Goal: Task Accomplishment & Management: Use online tool/utility

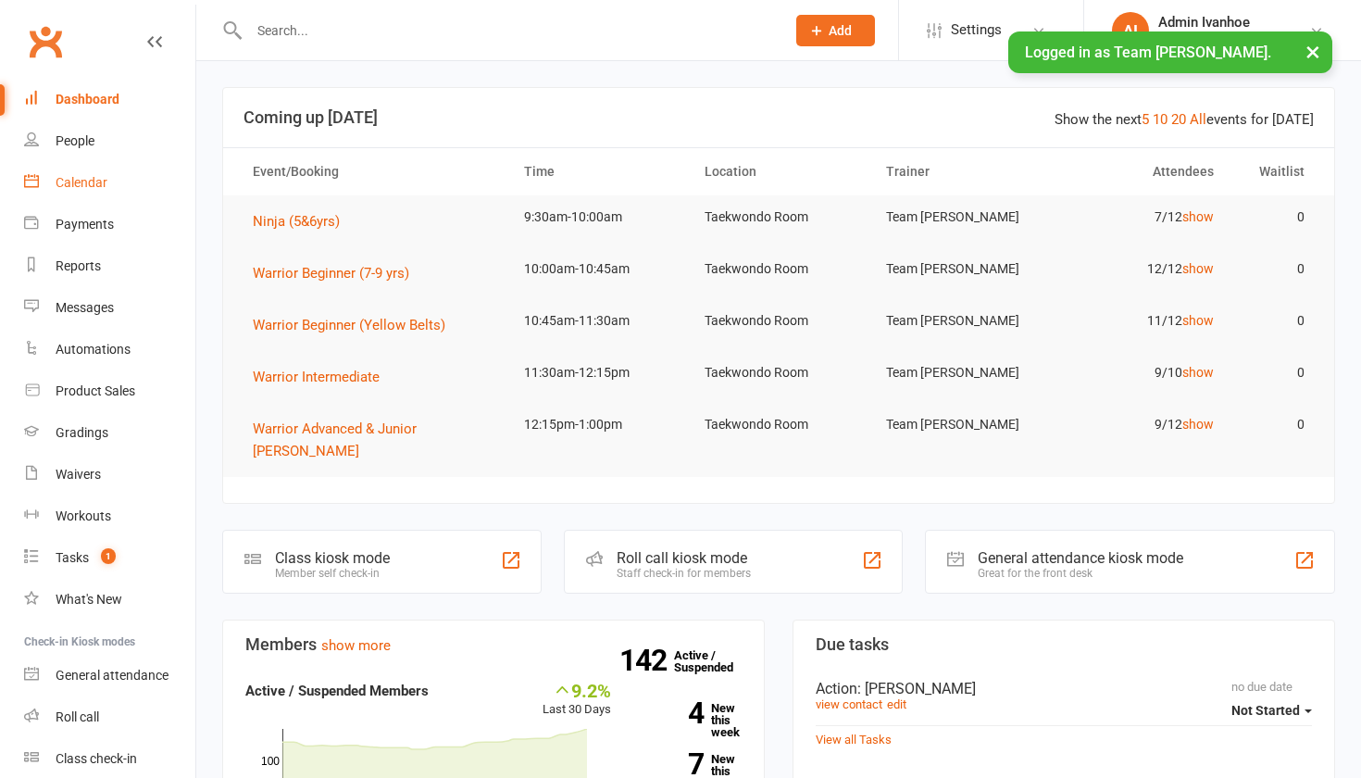
click at [72, 177] on div "Calendar" at bounding box center [82, 182] width 52 height 15
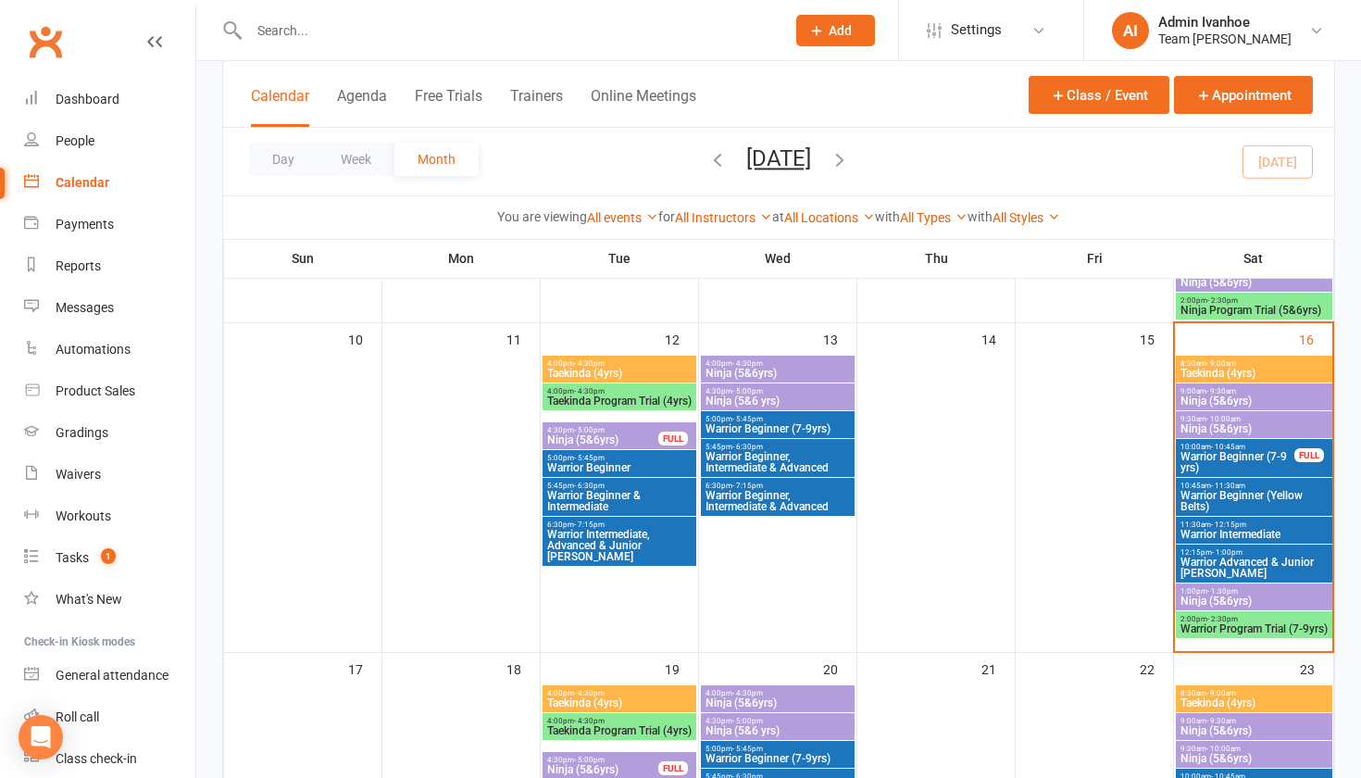
scroll to position [730, 0]
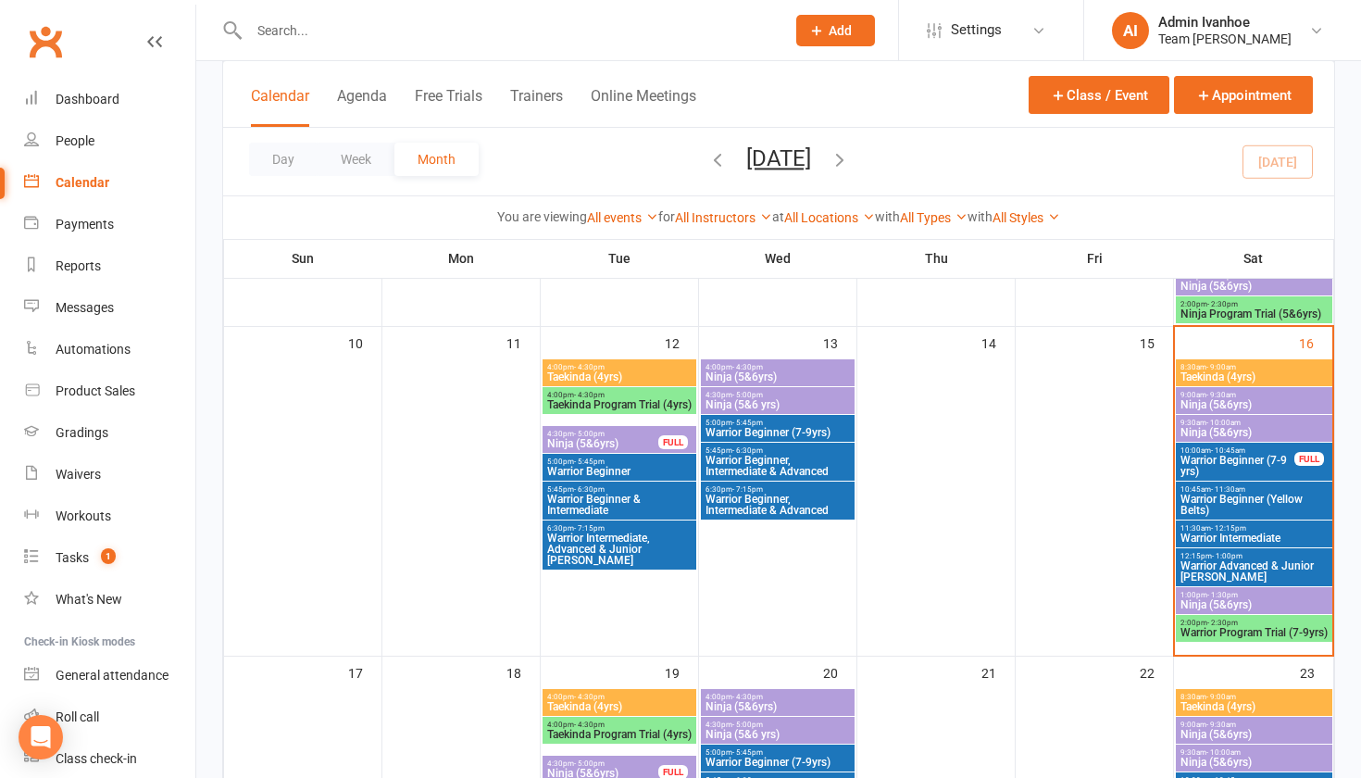
click at [1211, 368] on span "- 9:00am" at bounding box center [1221, 367] width 30 height 8
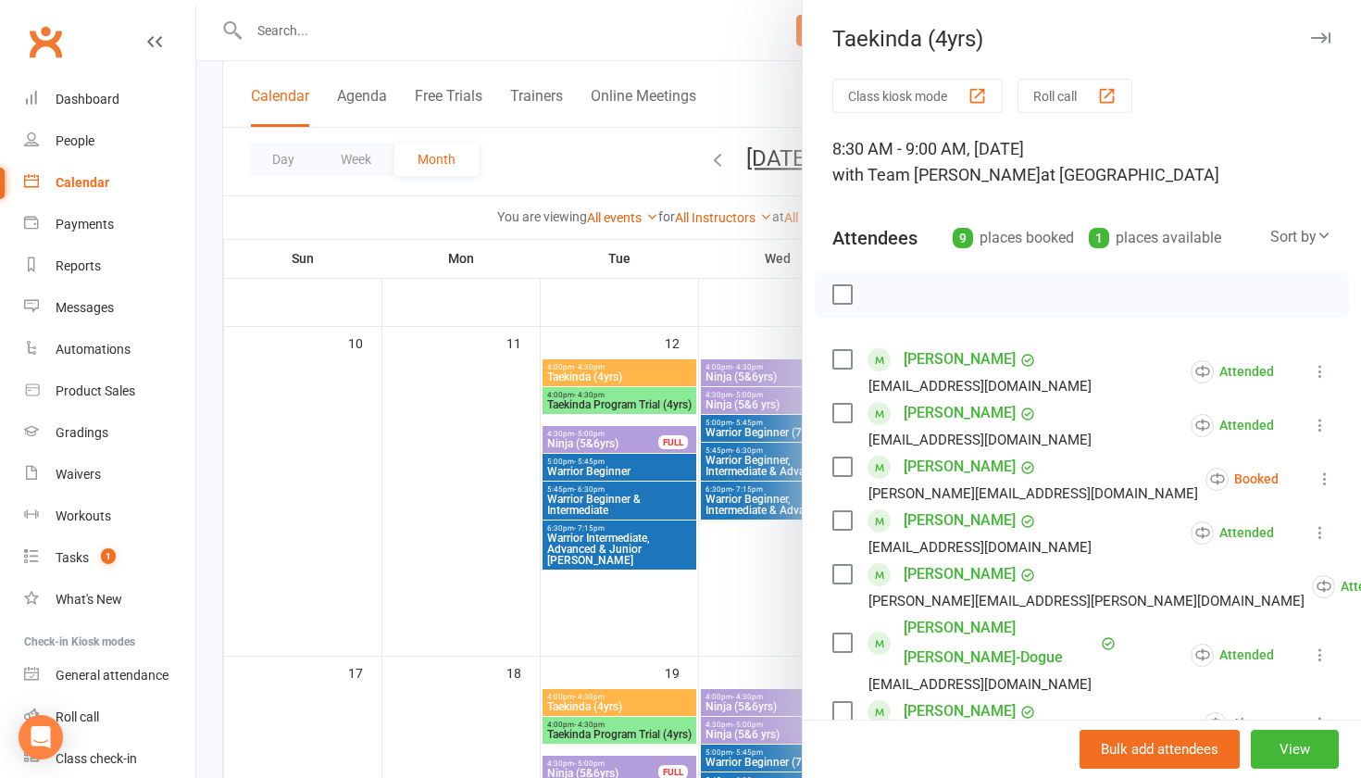
click at [1105, 78] on div "Taekinda (4yrs) Class kiosk mode Roll call 8:30 AM - 9:00 AM, [DATE] with Team …" at bounding box center [1081, 389] width 559 height 778
click at [1107, 89] on div "button" at bounding box center [1106, 95] width 19 height 19
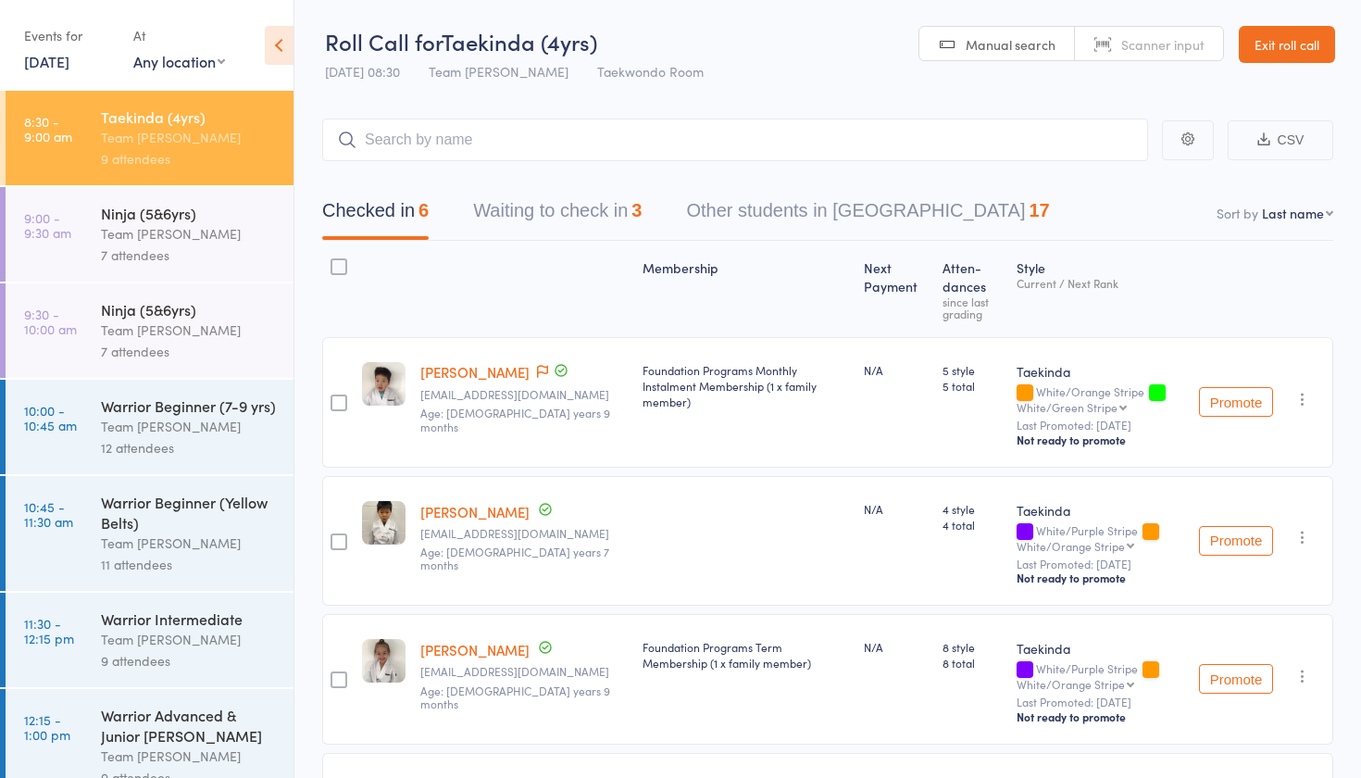
select select "10"
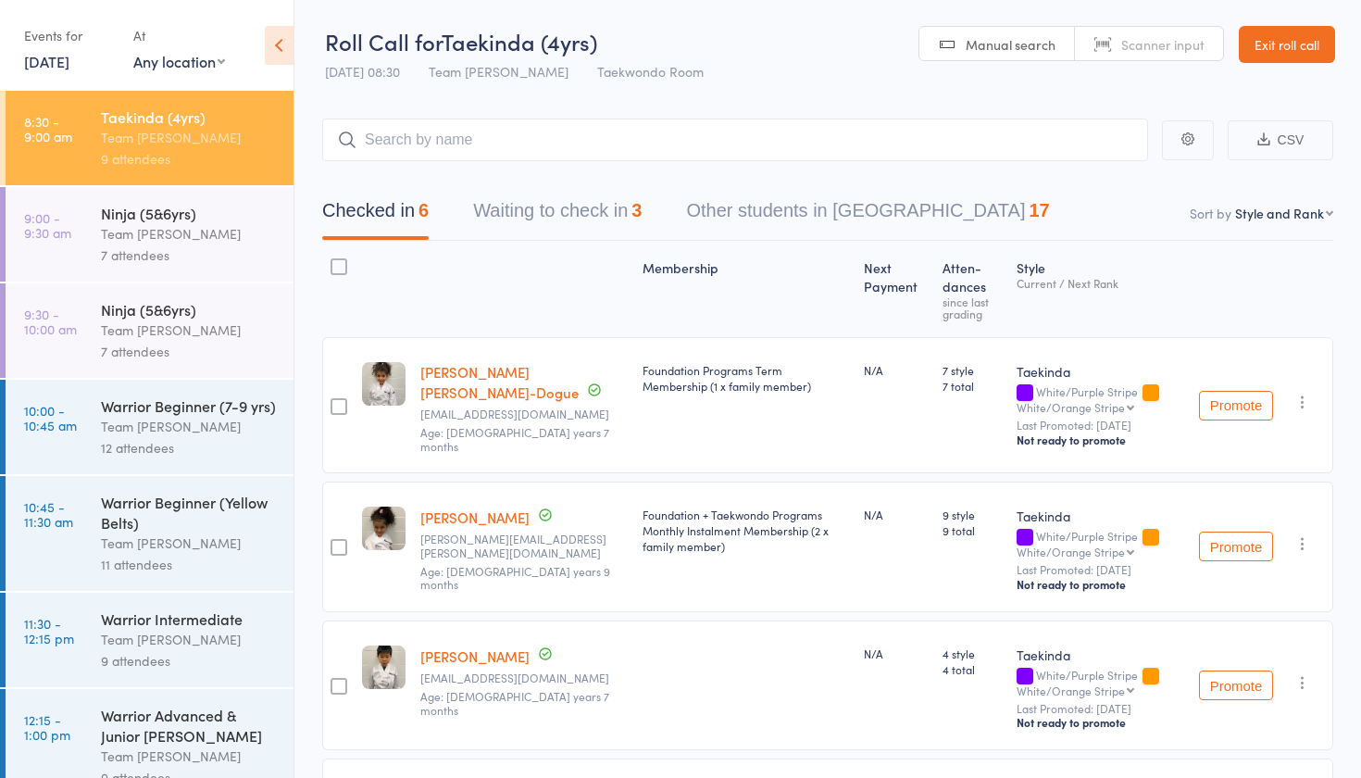
click at [575, 210] on button "Waiting to check in 3" at bounding box center [557, 215] width 168 height 49
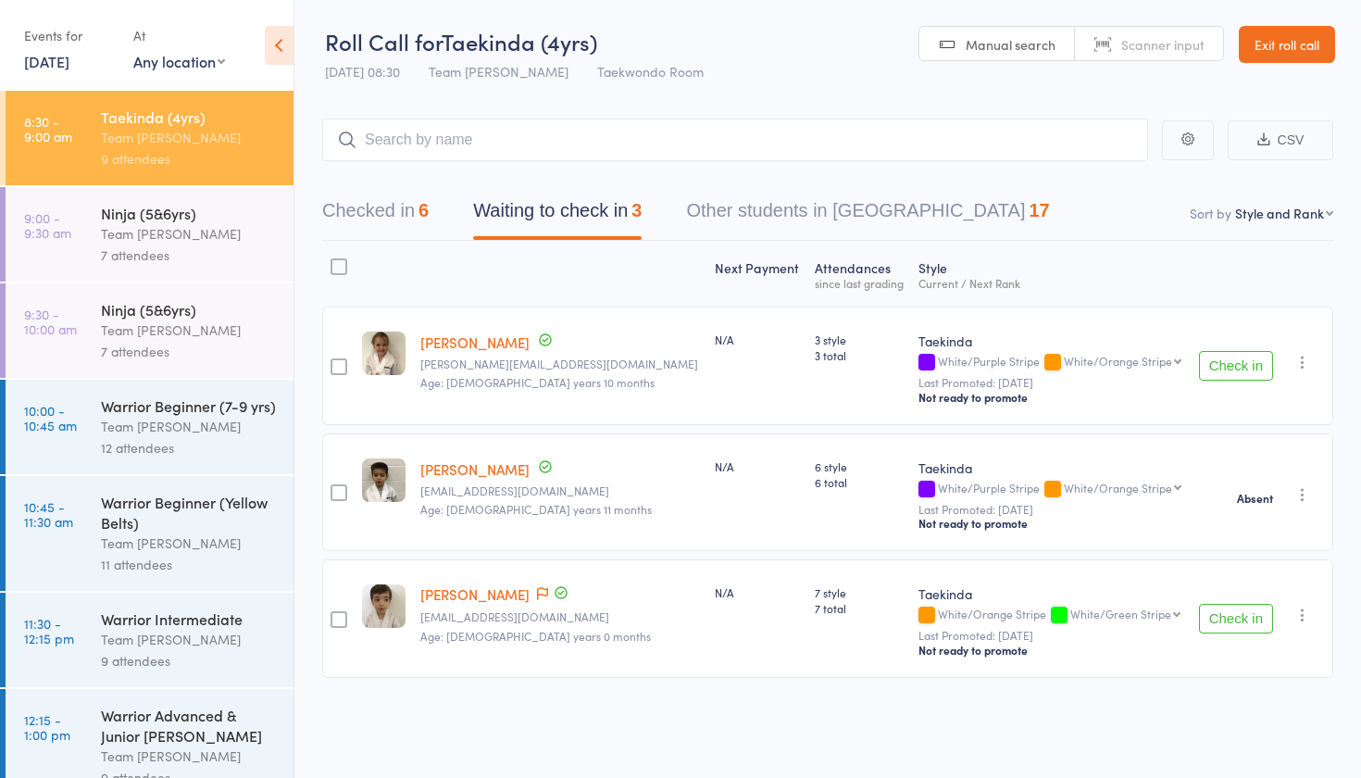
click at [1304, 359] on icon "button" at bounding box center [1302, 362] width 19 height 19
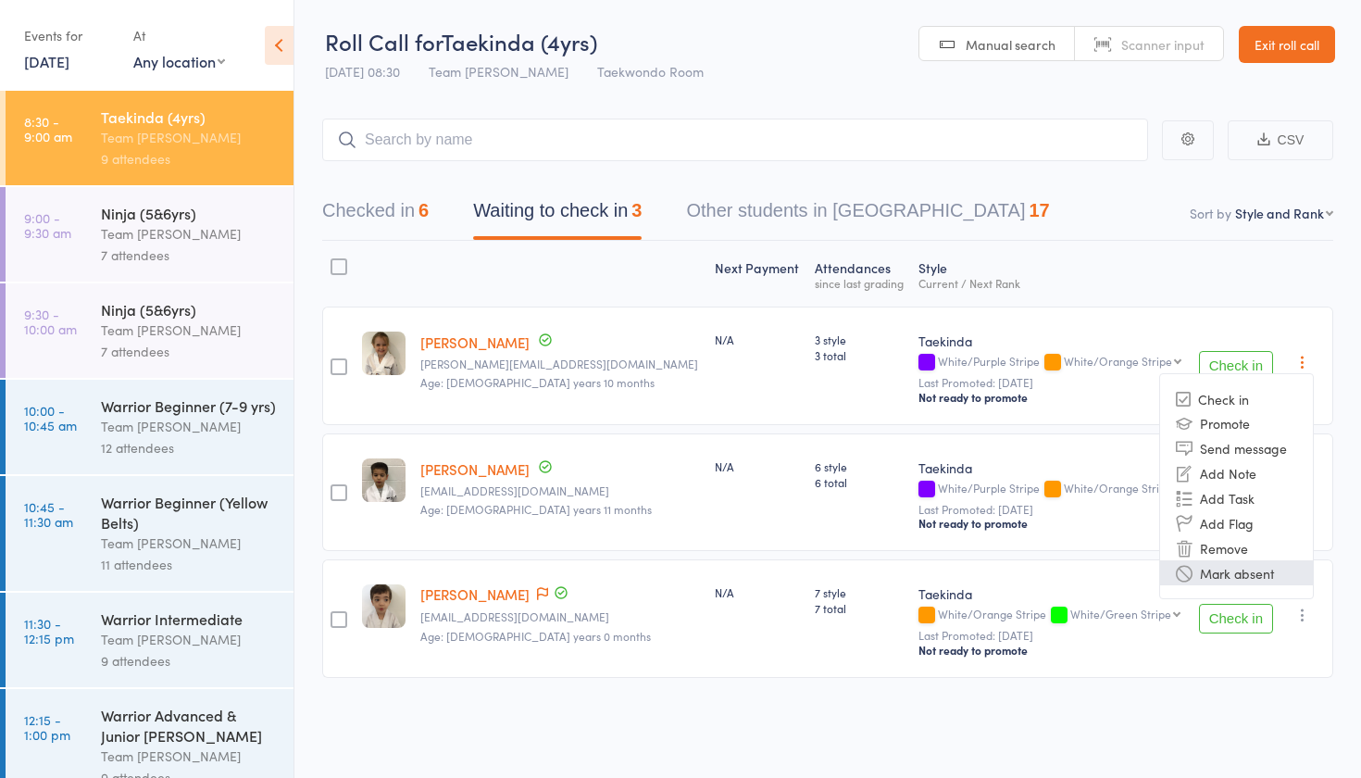
click at [1212, 573] on li "Mark absent" at bounding box center [1236, 572] width 153 height 25
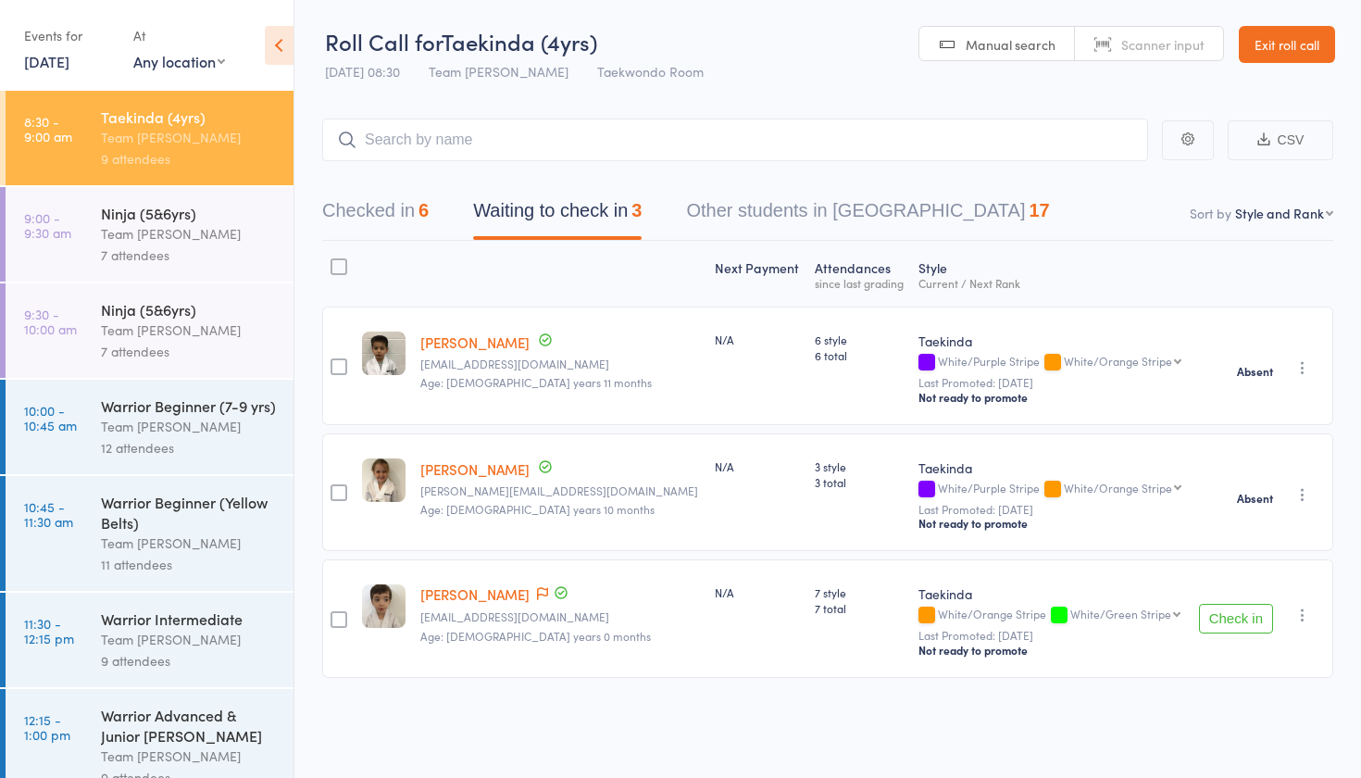
click at [1296, 614] on icon "button" at bounding box center [1302, 614] width 19 height 19
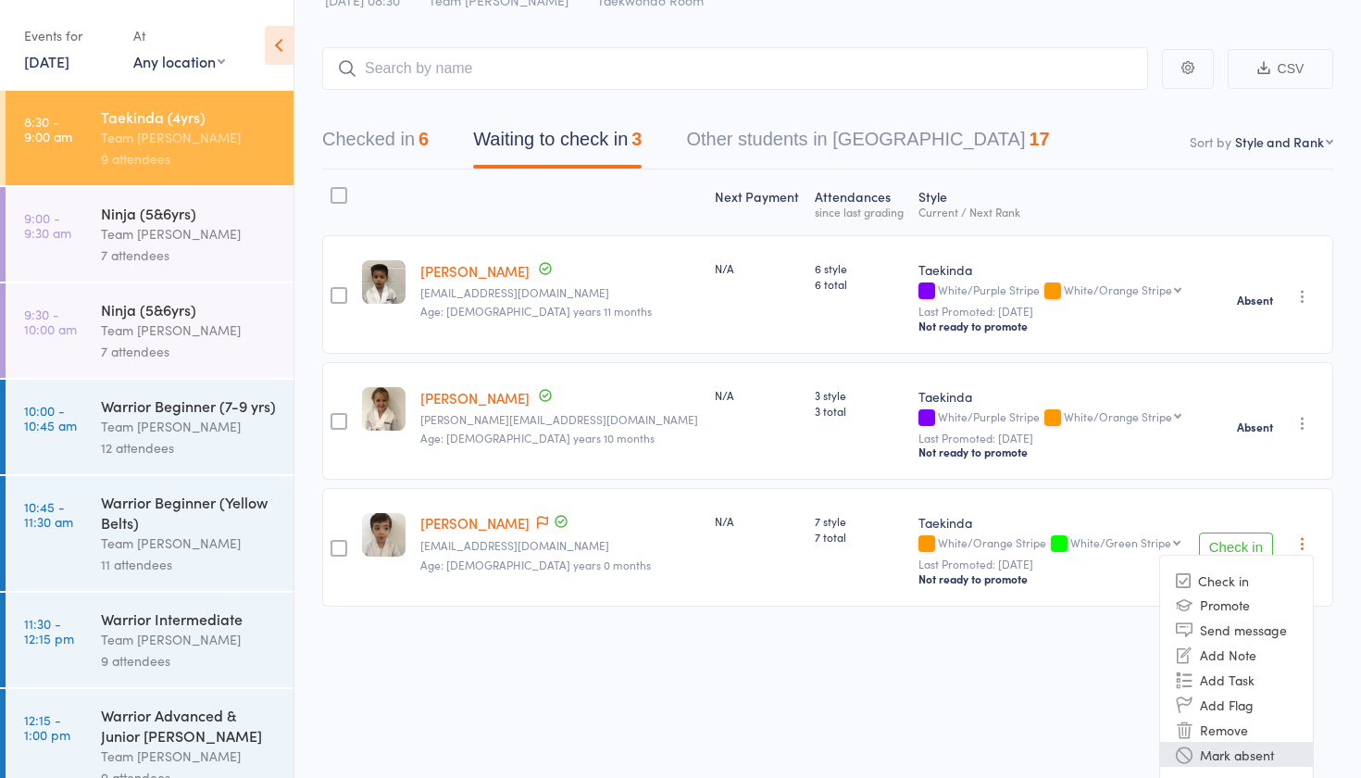
click at [1216, 761] on li "Mark absent" at bounding box center [1236, 754] width 153 height 25
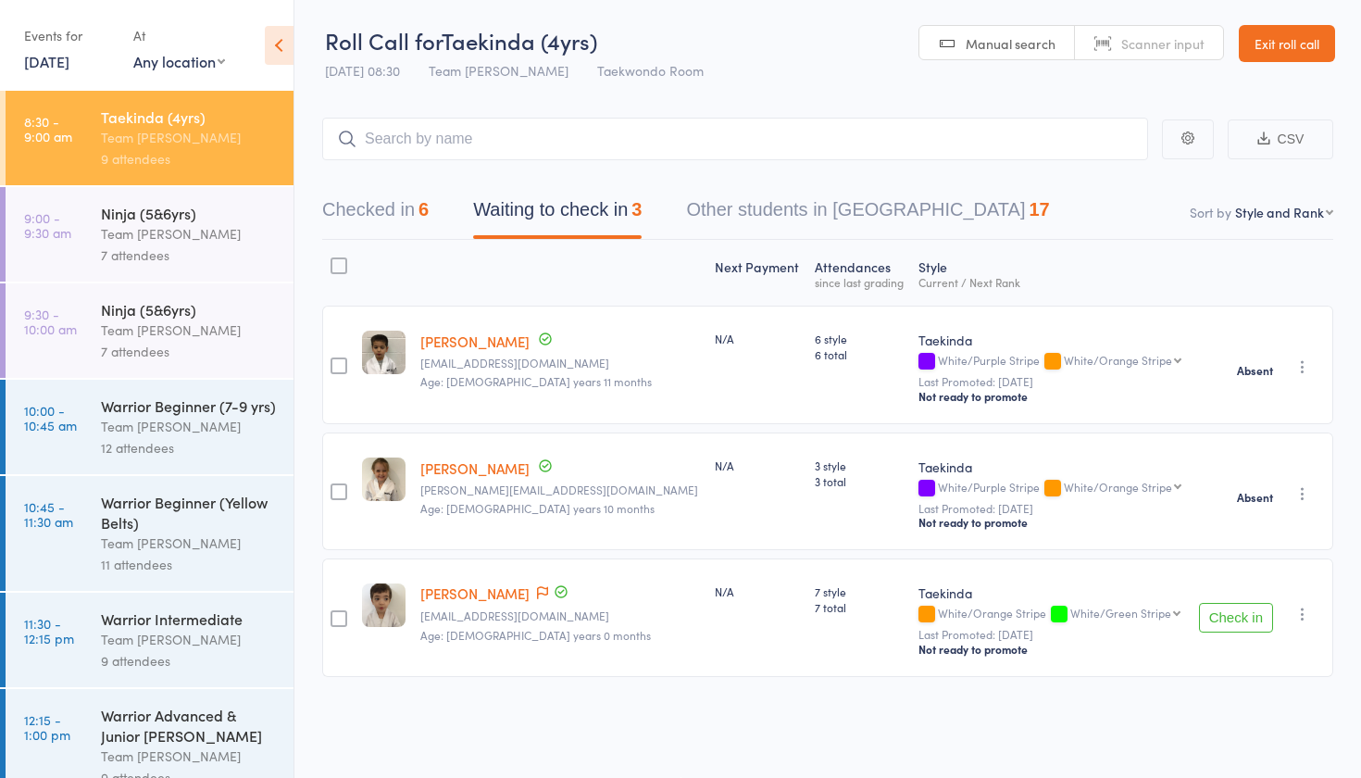
scroll to position [12, 0]
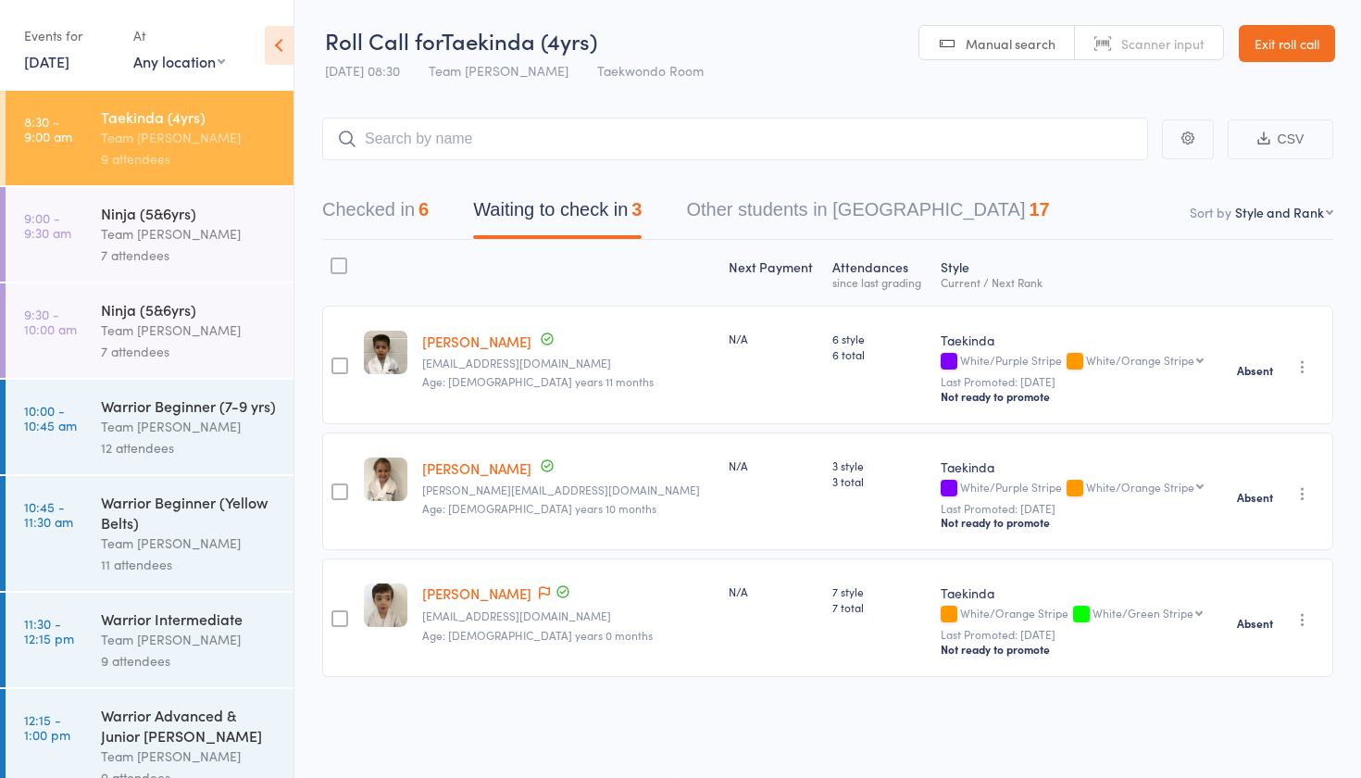
click at [171, 224] on div "Team [PERSON_NAME]" at bounding box center [189, 233] width 177 height 21
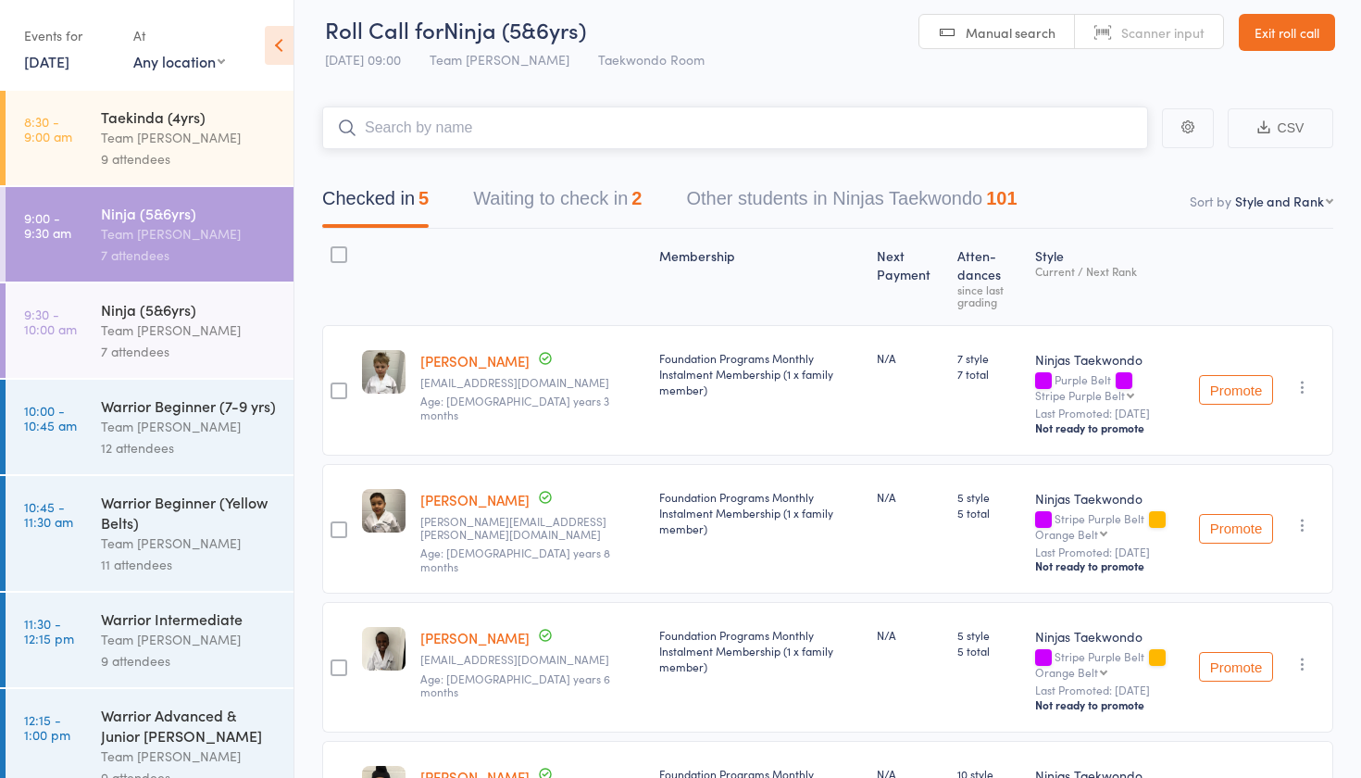
click at [518, 211] on button "Waiting to check in 2" at bounding box center [557, 203] width 168 height 49
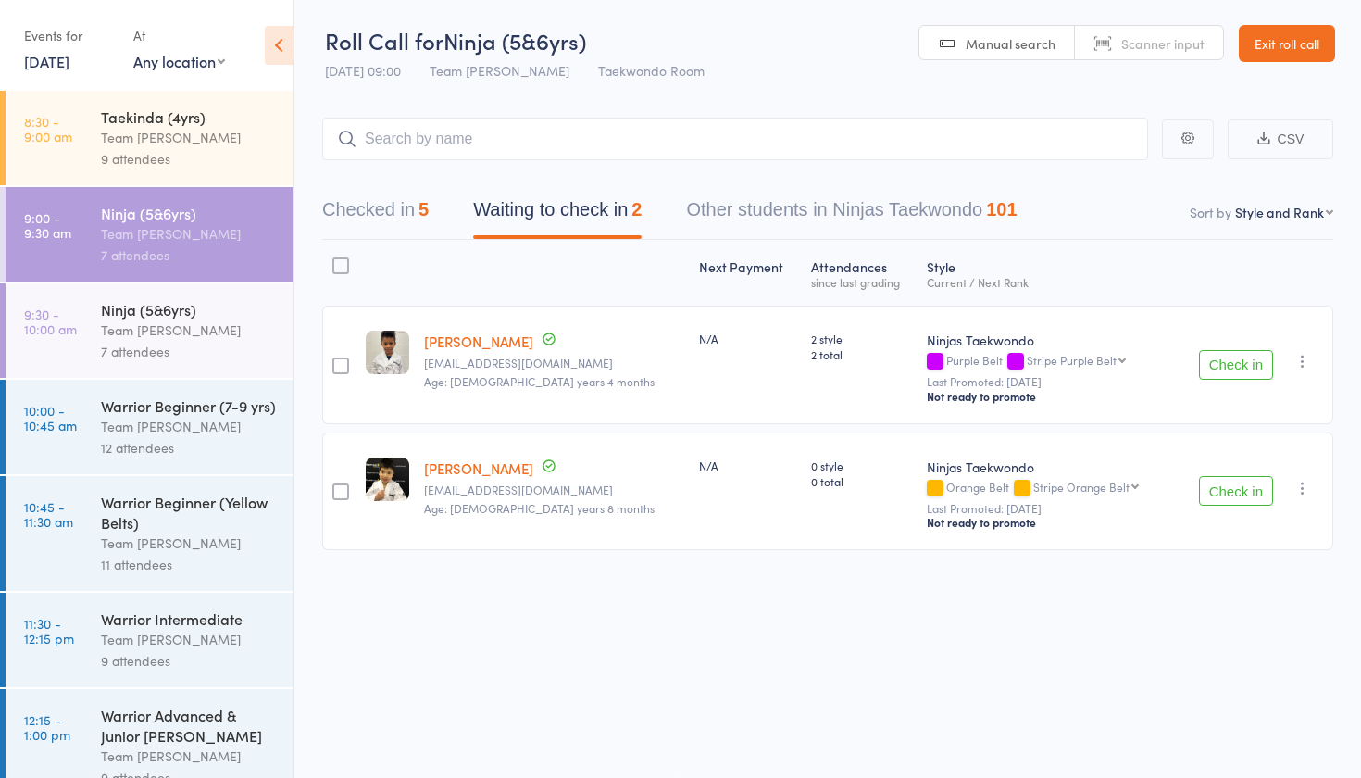
click at [1257, 356] on button "Check in" at bounding box center [1236, 365] width 74 height 30
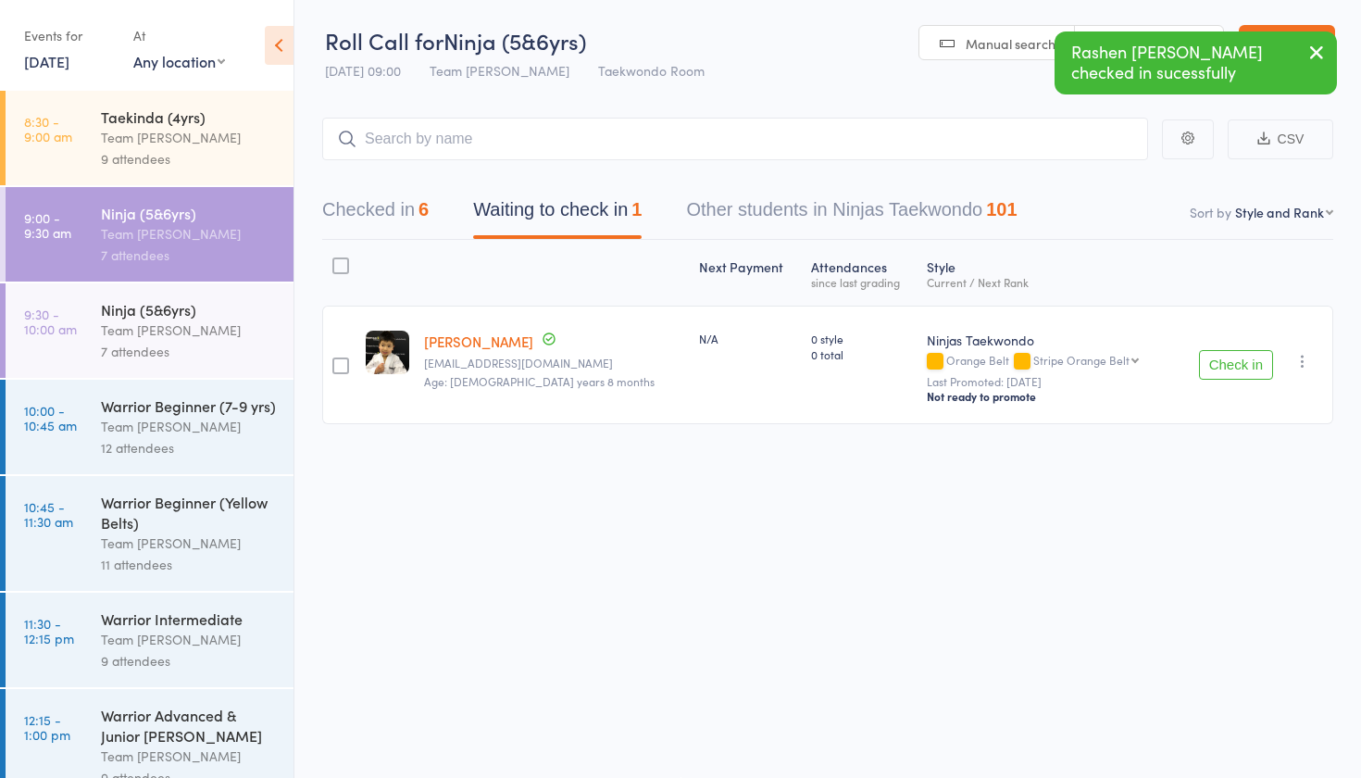
click at [1301, 352] on icon "button" at bounding box center [1302, 361] width 19 height 19
click at [1212, 559] on li "Mark absent" at bounding box center [1236, 571] width 153 height 25
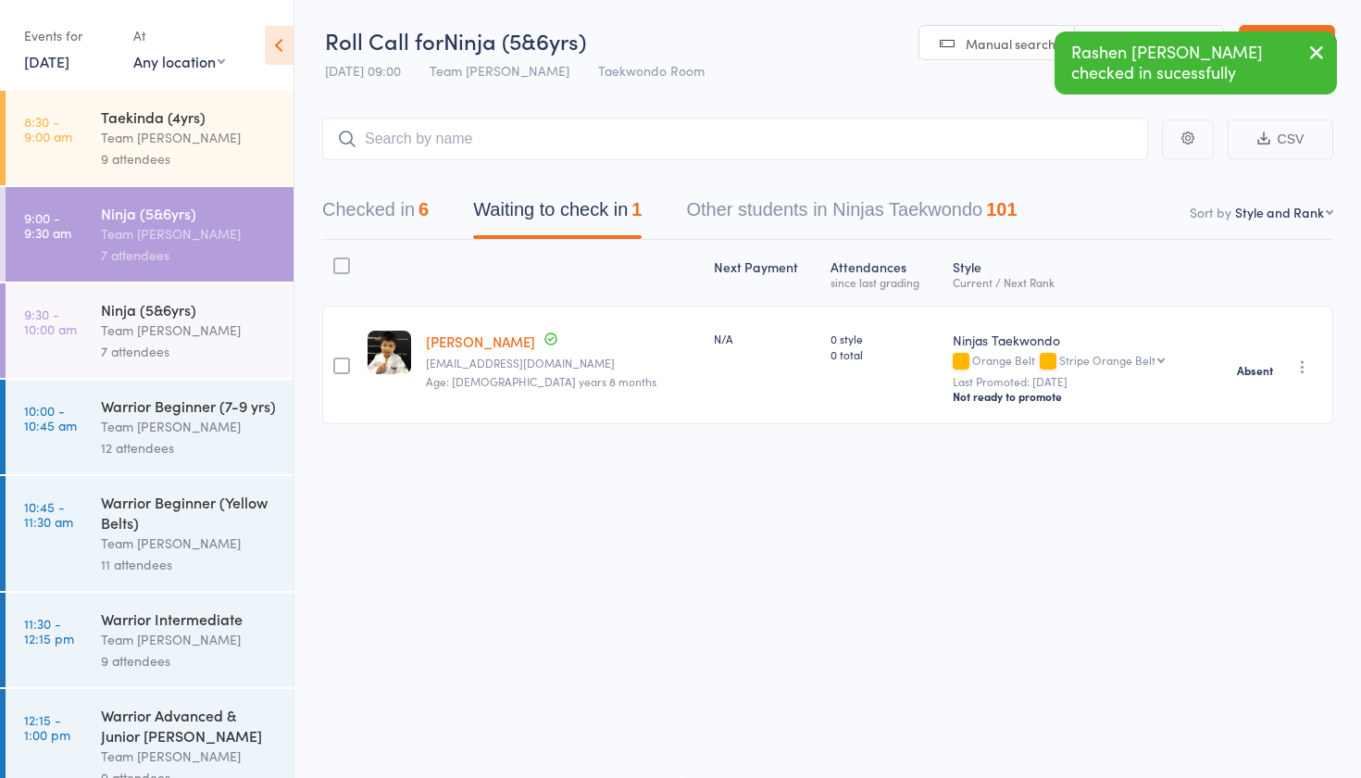
click at [241, 356] on div "7 attendees" at bounding box center [189, 351] width 177 height 21
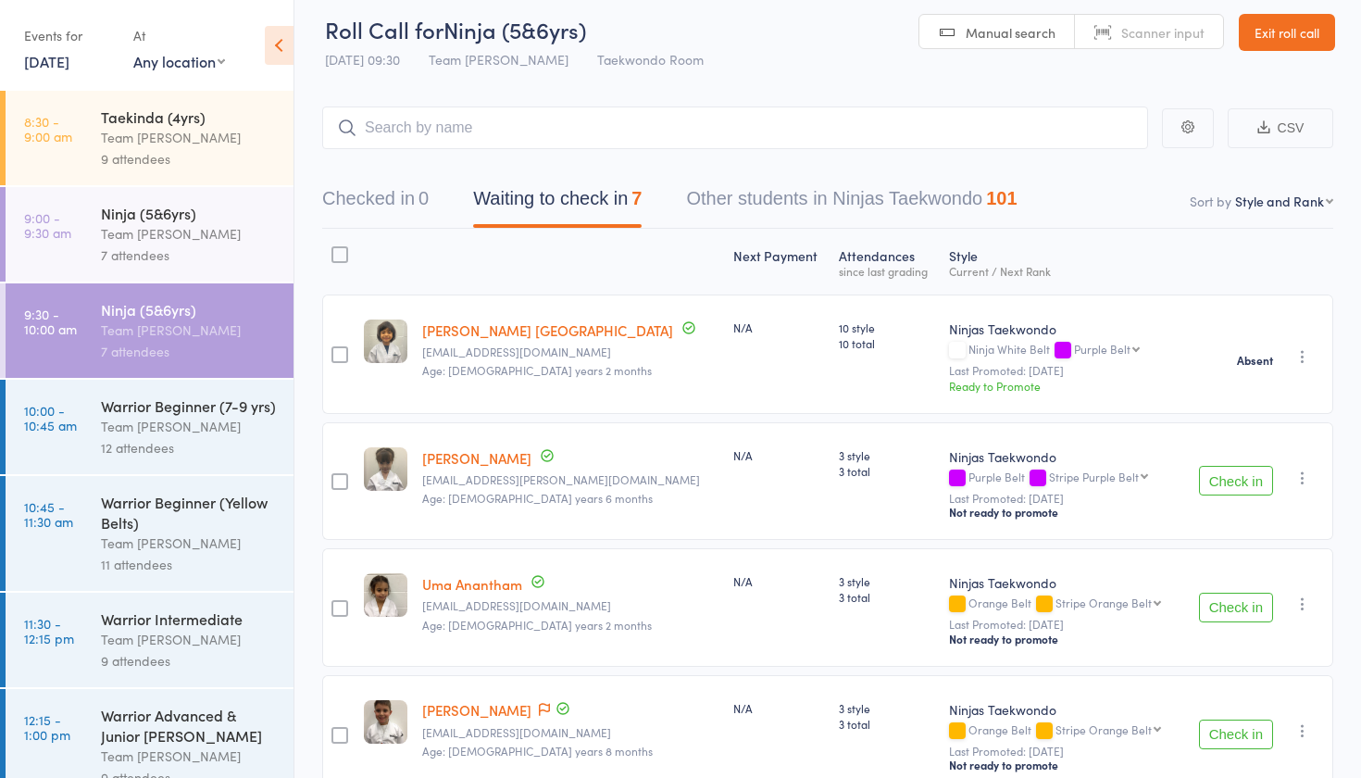
click at [90, 218] on link "9:00 - 9:30 am Ninja (5&6yrs) Team Carlo Ivanhoe 7 attendees" at bounding box center [150, 234] width 288 height 94
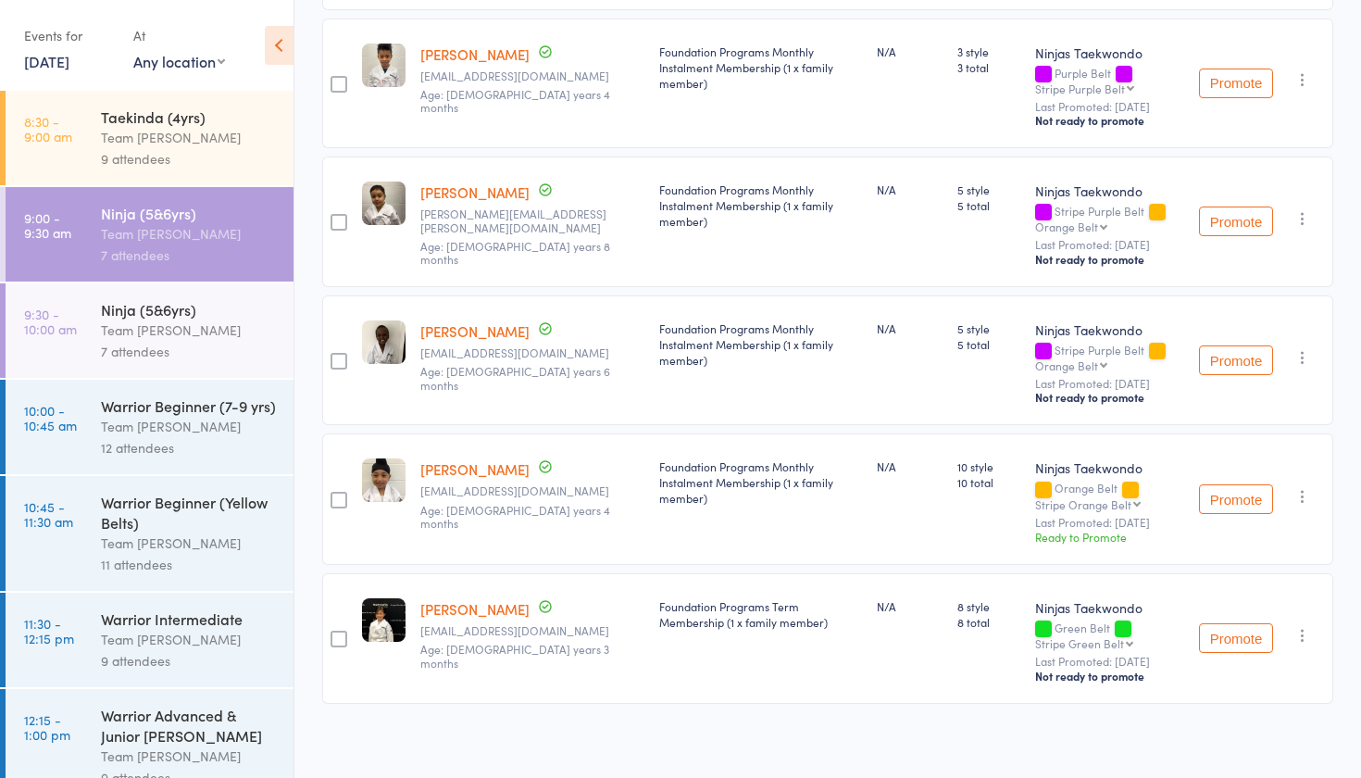
scroll to position [455, 0]
click at [1227, 493] on button "Promote" at bounding box center [1236, 501] width 74 height 30
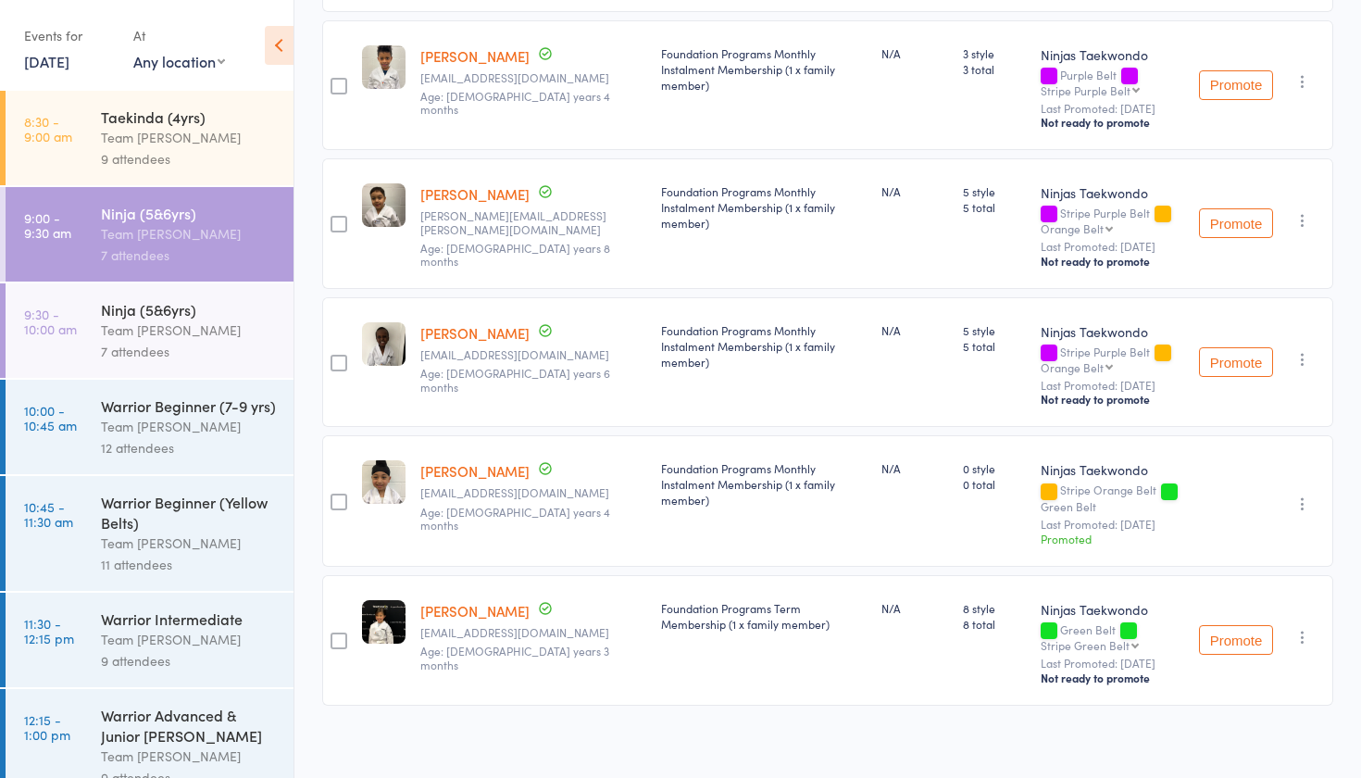
click at [88, 348] on link "9:30 - 10:00 am Ninja (5&6yrs) Team Carlo Ivanhoe 7 attendees" at bounding box center [150, 330] width 288 height 94
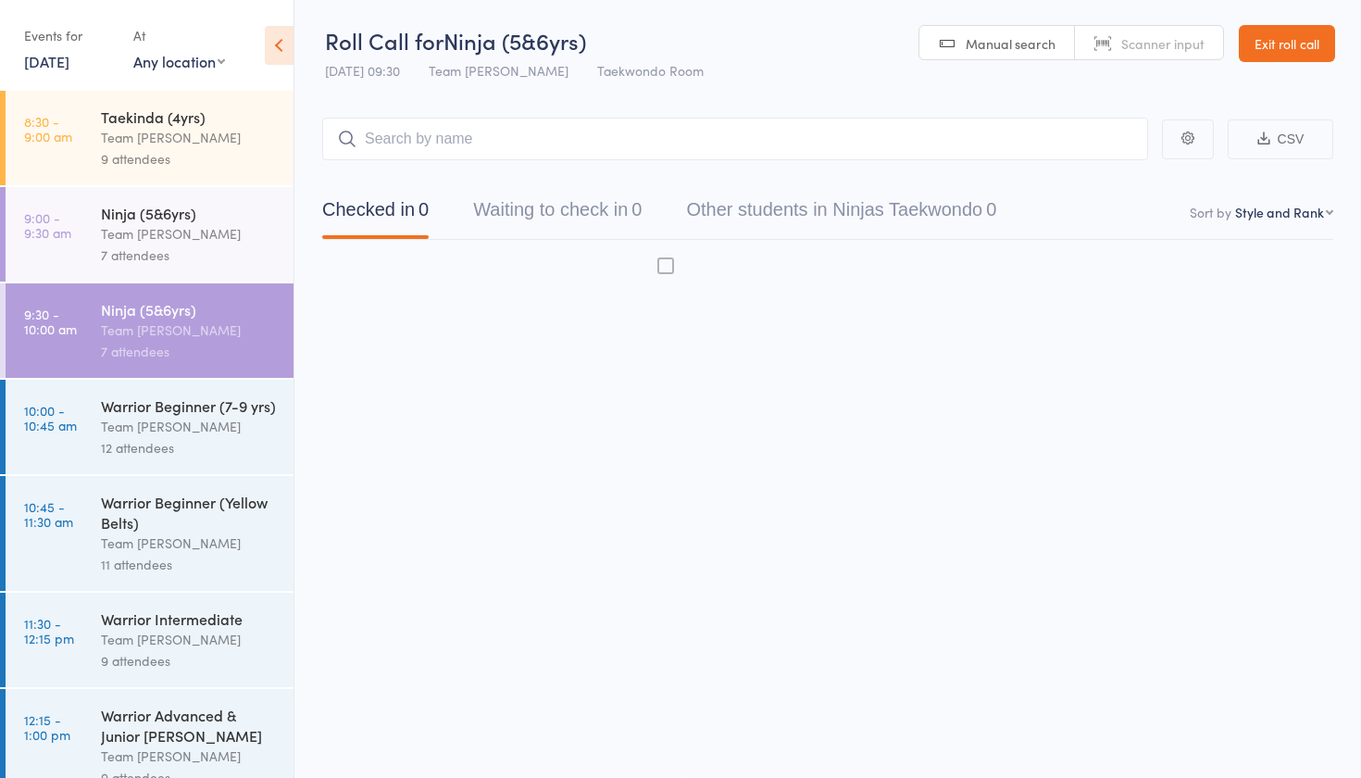
scroll to position [12, 0]
